Goal: Complete application form

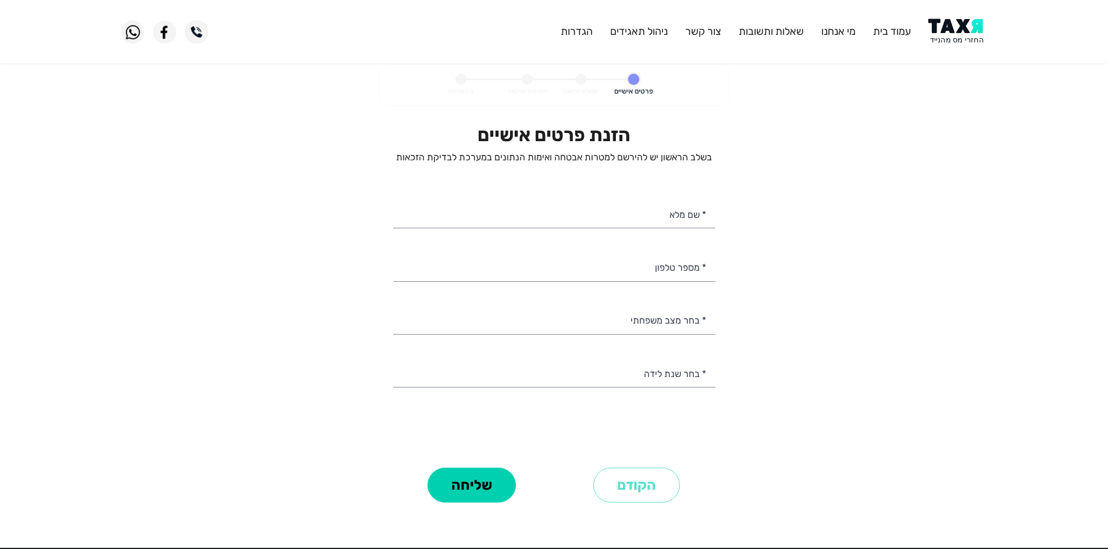
select select
click at [695, 273] on input "* מספר טלפון" at bounding box center [554, 267] width 322 height 30
paste input "0509094451"
type input "050-9094451"
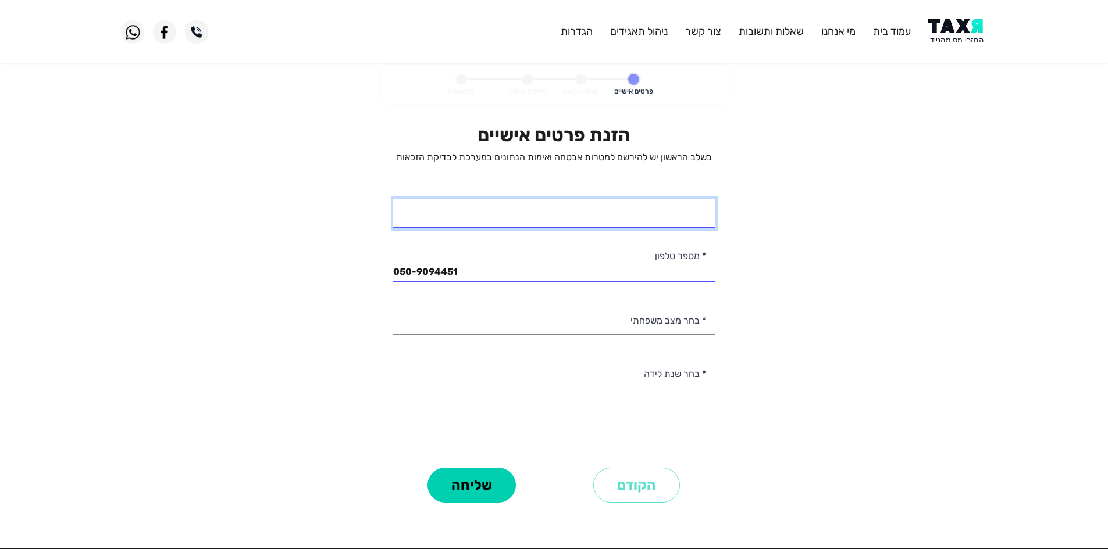
click at [674, 217] on input "* שם מלא" at bounding box center [554, 214] width 322 height 30
type input "[PERSON_NAME]"
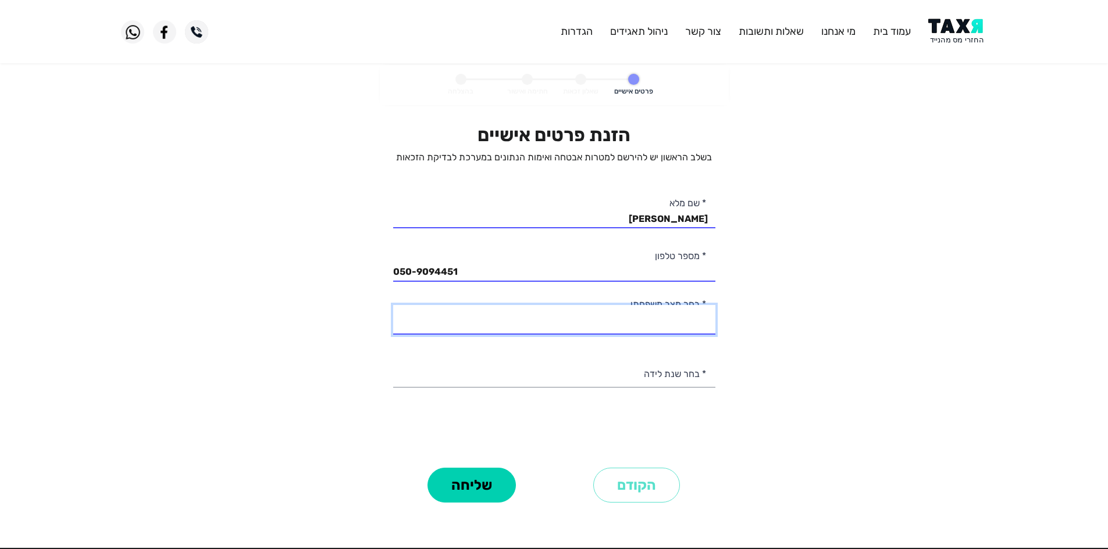
click at [685, 320] on select "רווק/ה נשוי/[PERSON_NAME]/ה אלמן/נה" at bounding box center [554, 320] width 322 height 30
select select "1: Single"
click at [393, 305] on select "רווק/ה נשוי/[PERSON_NAME]/ה אלמן/נה" at bounding box center [554, 320] width 322 height 30
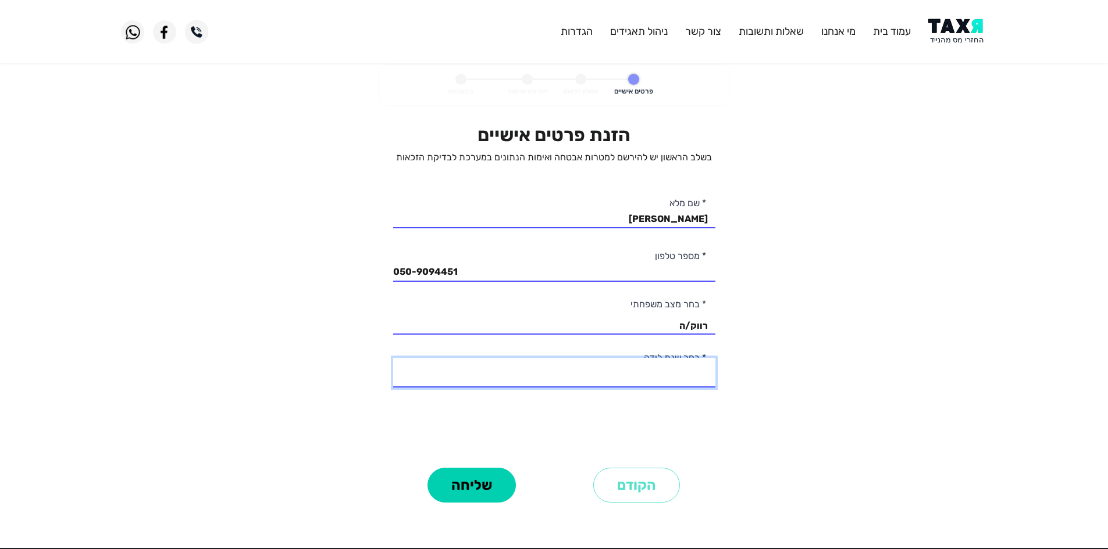
click at [692, 376] on select "2003 2002 2001 2000 1999 1998 1997 1996 1995 1994 1993 1992 1991 1990 1989 1988…" at bounding box center [554, 373] width 322 height 30
select select "10: 1994"
click at [393, 358] on select "2003 2002 2001 2000 1999 1998 1997 1996 1995 1994 1993 1992 1991 1990 1989 1988…" at bounding box center [554, 373] width 322 height 30
click at [477, 476] on button "שליחה" at bounding box center [471, 485] width 88 height 35
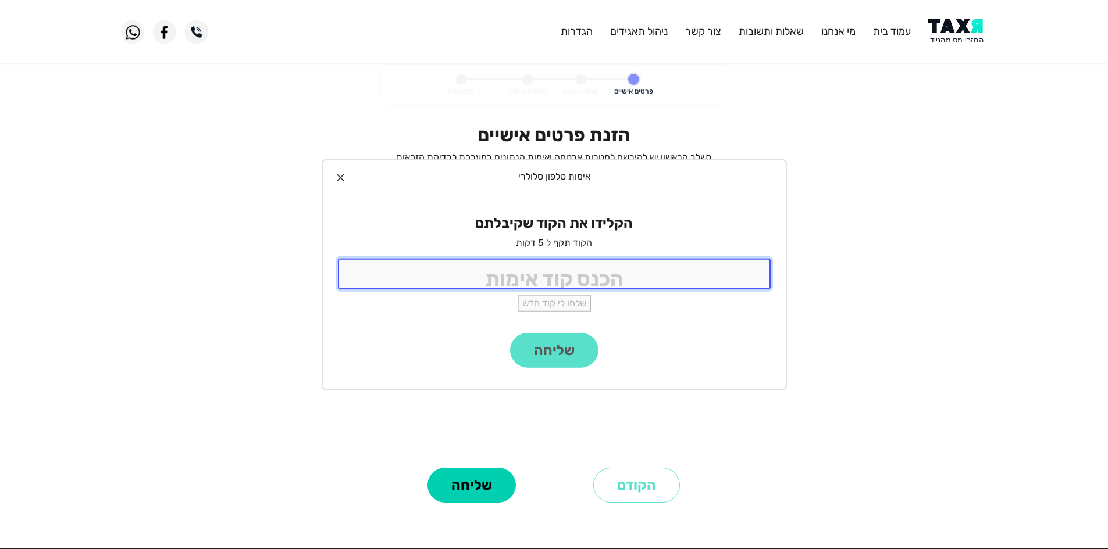
click at [647, 266] on input "tel" at bounding box center [554, 274] width 433 height 31
type input "9988"
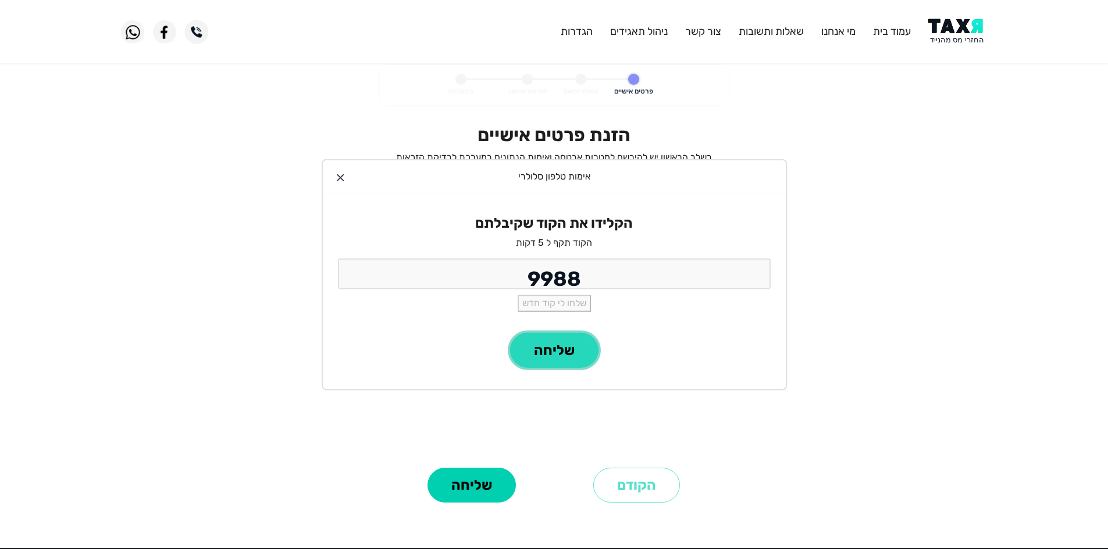
click at [540, 362] on button "שליחה" at bounding box center [554, 350] width 88 height 35
